Goal: Obtain resource: Obtain resource

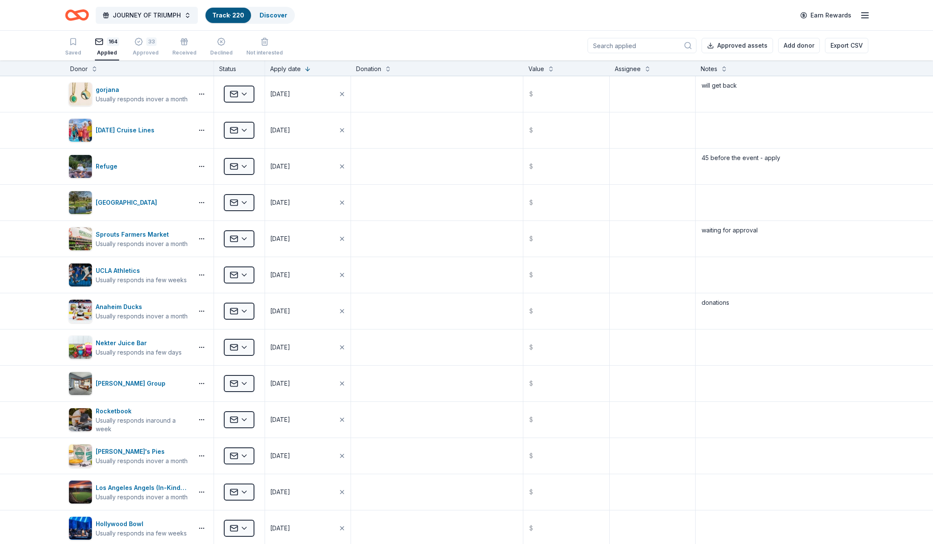
click at [607, 44] on input at bounding box center [642, 45] width 109 height 15
click at [272, 15] on link "Discover" at bounding box center [274, 14] width 28 height 7
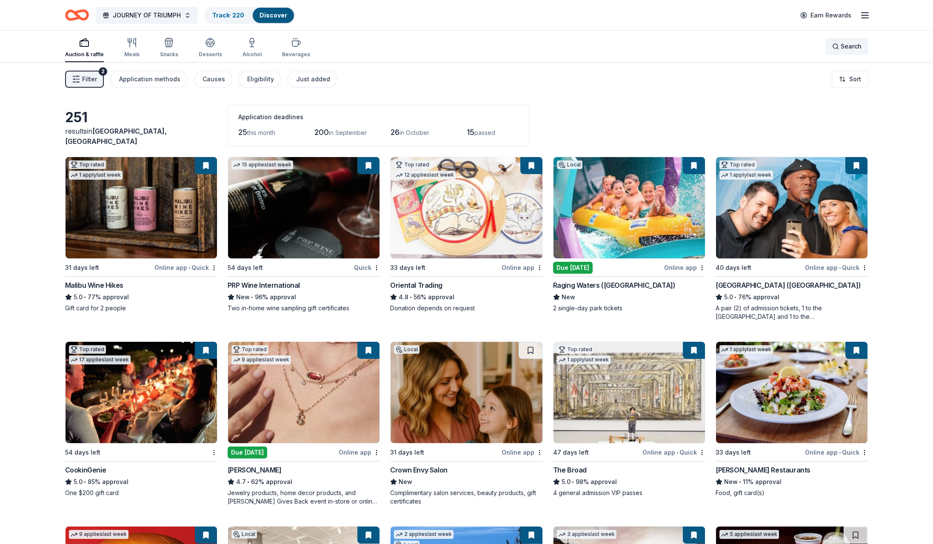
click at [846, 45] on span "Search" at bounding box center [851, 46] width 21 height 10
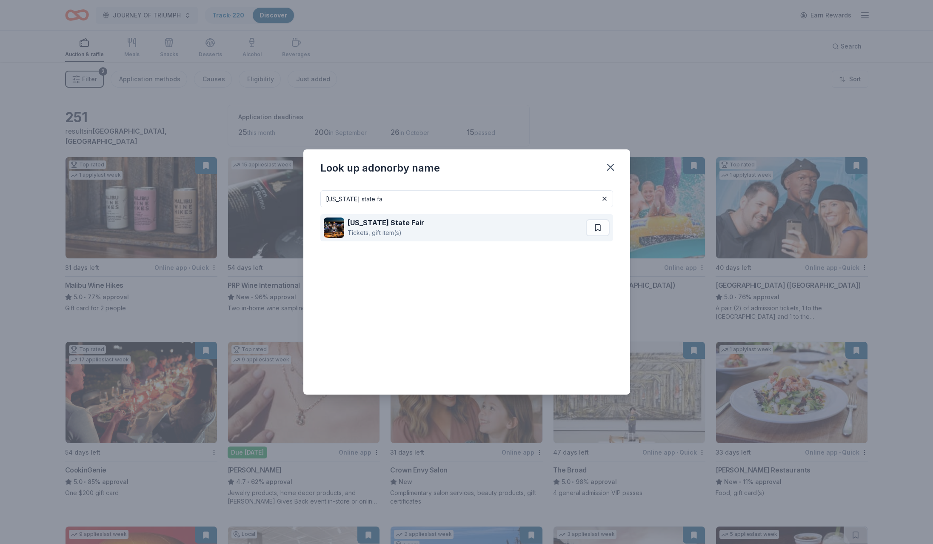
type input "[US_STATE] state fa"
click at [373, 224] on strong "[US_STATE] State Fair" at bounding box center [386, 222] width 77 height 9
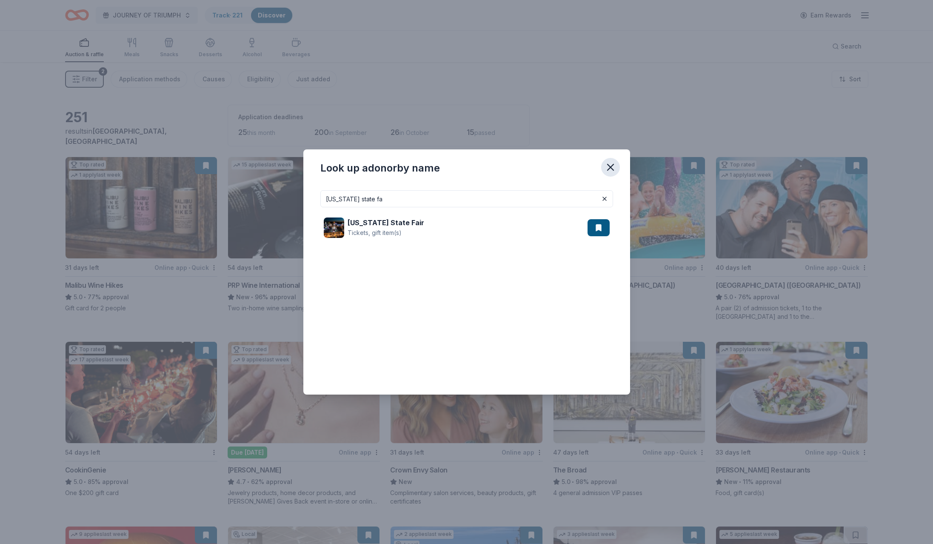
click at [610, 167] on icon "button" at bounding box center [611, 167] width 6 height 6
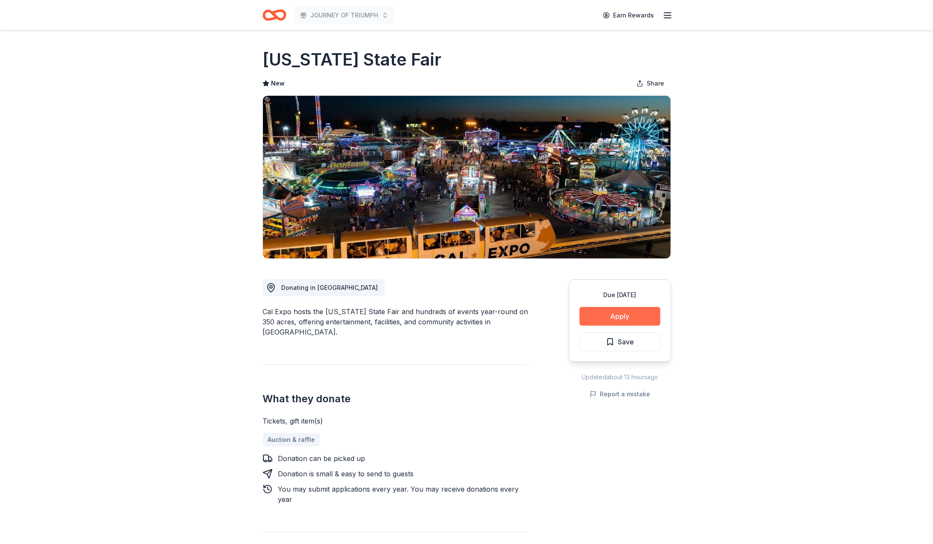
click at [620, 314] on button "Apply" at bounding box center [620, 316] width 81 height 19
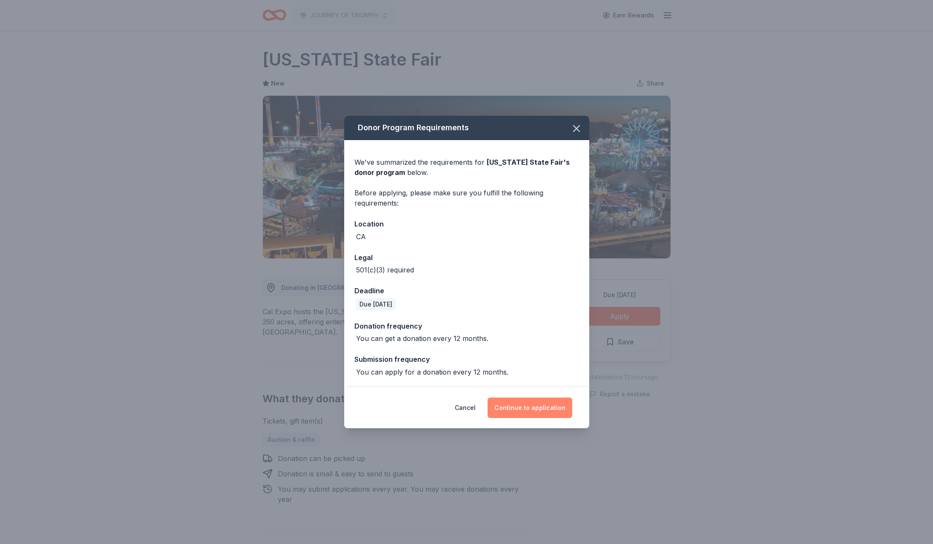
click at [534, 406] on button "Continue to application" at bounding box center [530, 408] width 85 height 20
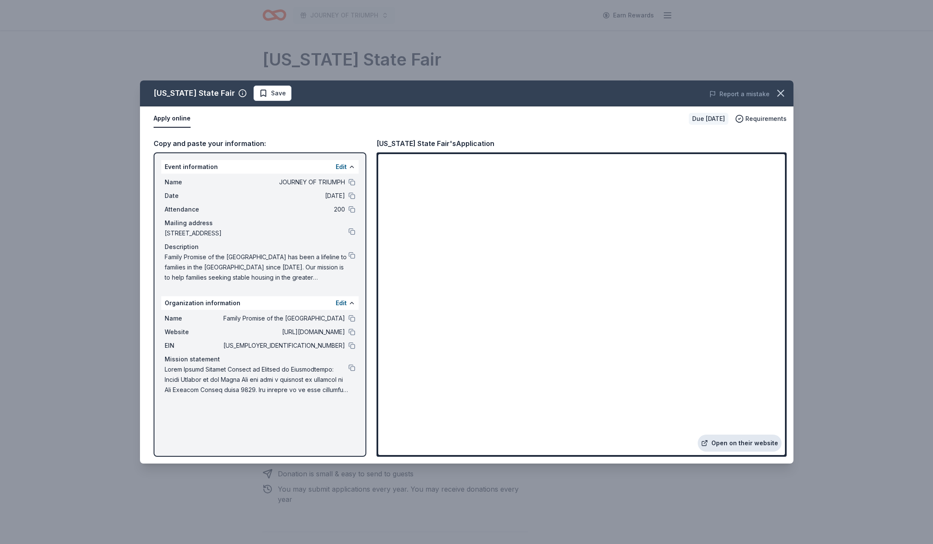
click at [731, 443] on link "Open on their website" at bounding box center [740, 443] width 84 height 17
click at [725, 52] on div "California State Fair Save Report a mistake Apply online Due in 19 days Require…" at bounding box center [466, 272] width 933 height 544
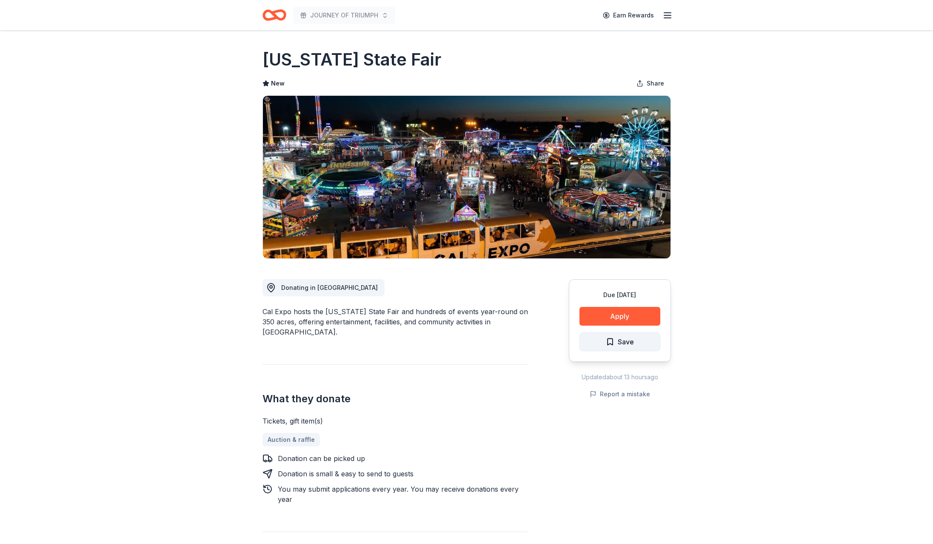
click at [623, 340] on span "Save" at bounding box center [626, 341] width 16 height 11
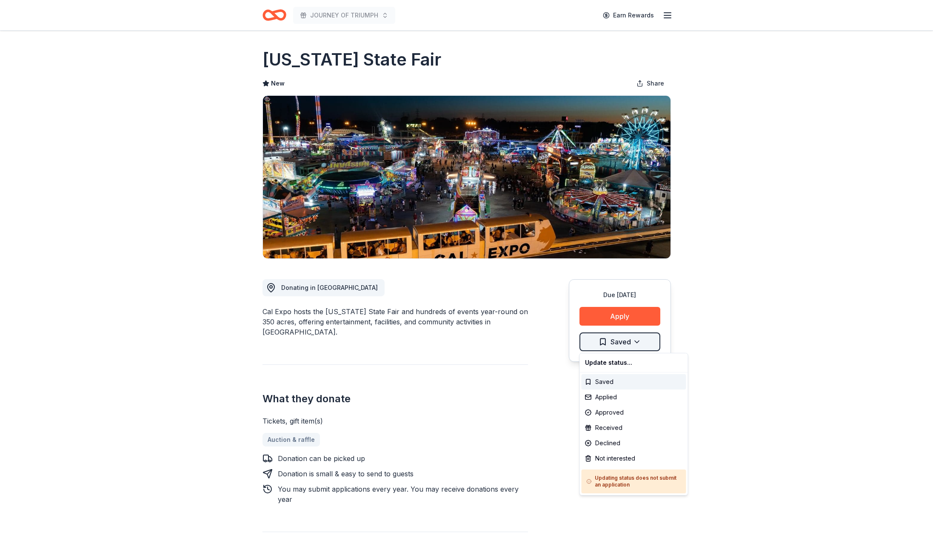
click at [619, 341] on html "JOURNEY OF TRIUMPH Earn Rewards Due in 19 days Share California State Fair New …" at bounding box center [466, 272] width 933 height 544
click at [598, 397] on div "Applied" at bounding box center [634, 396] width 105 height 15
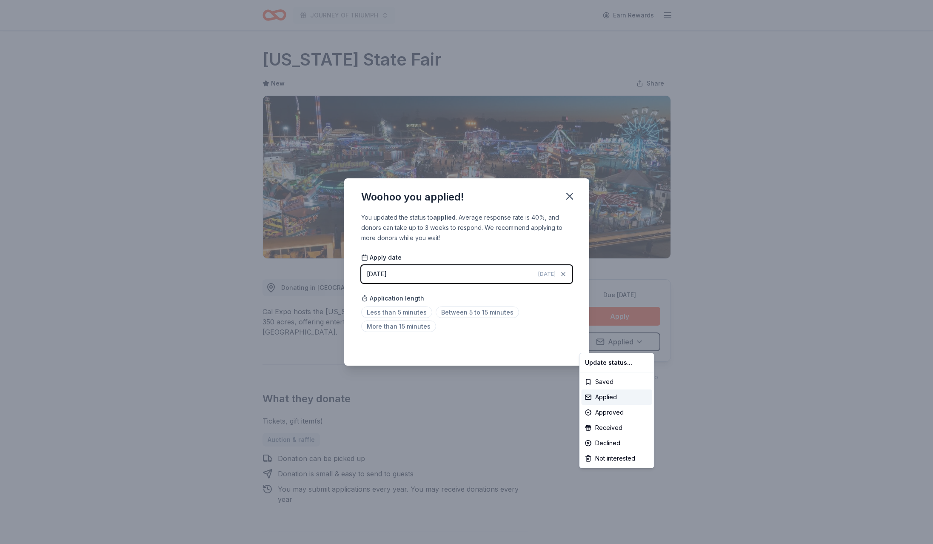
click at [467, 311] on html "JOURNEY OF TRIUMPH Earn Rewards Due in 19 days Share California State Fair New …" at bounding box center [466, 272] width 933 height 544
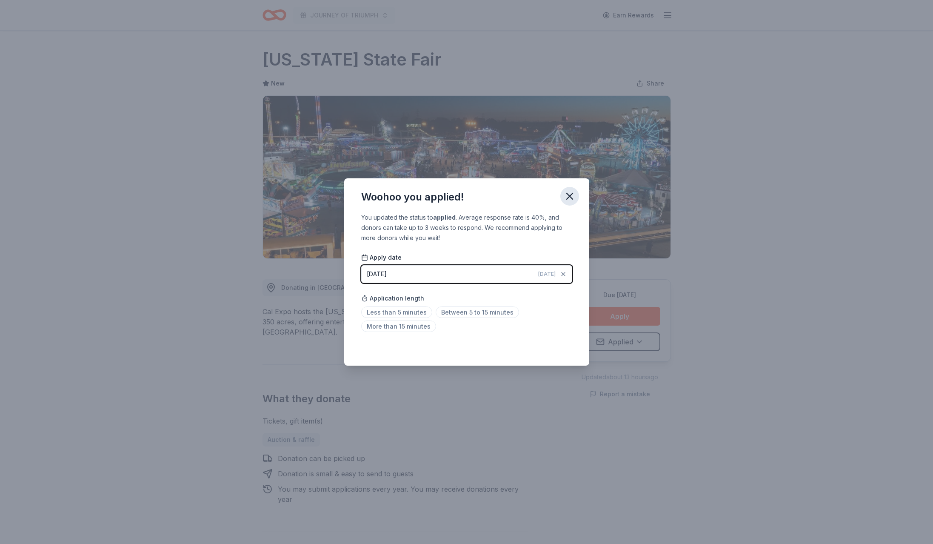
click at [571, 192] on icon "button" at bounding box center [570, 196] width 12 height 12
